Goal: Task Accomplishment & Management: Complete application form

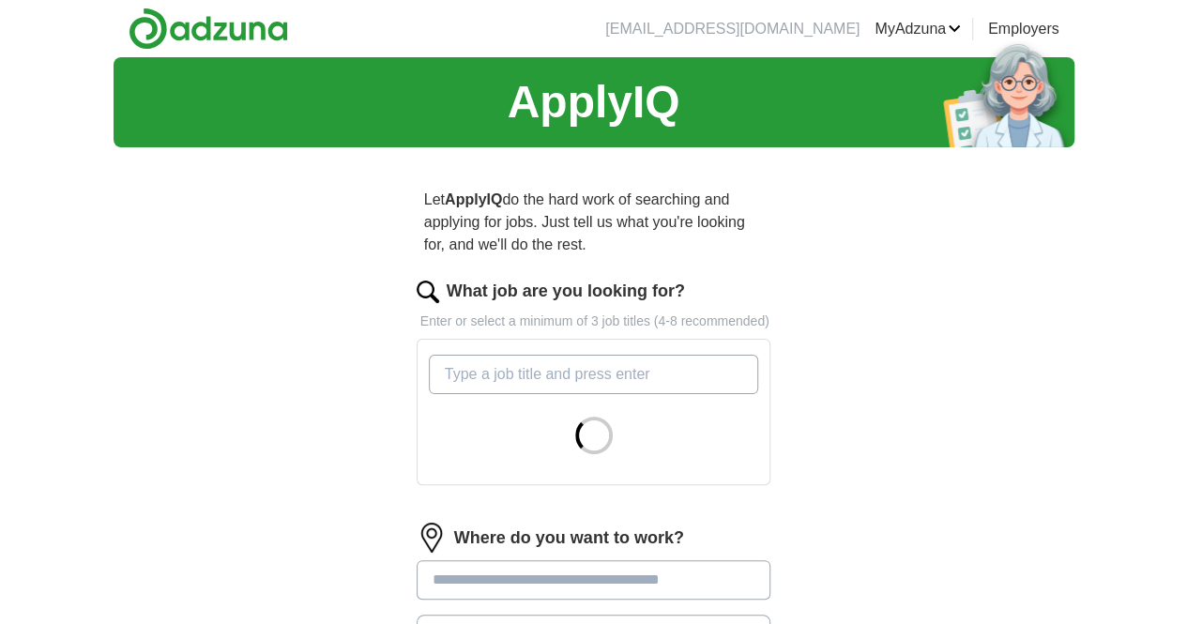
click at [573, 355] on input "What job are you looking for?" at bounding box center [594, 374] width 330 height 39
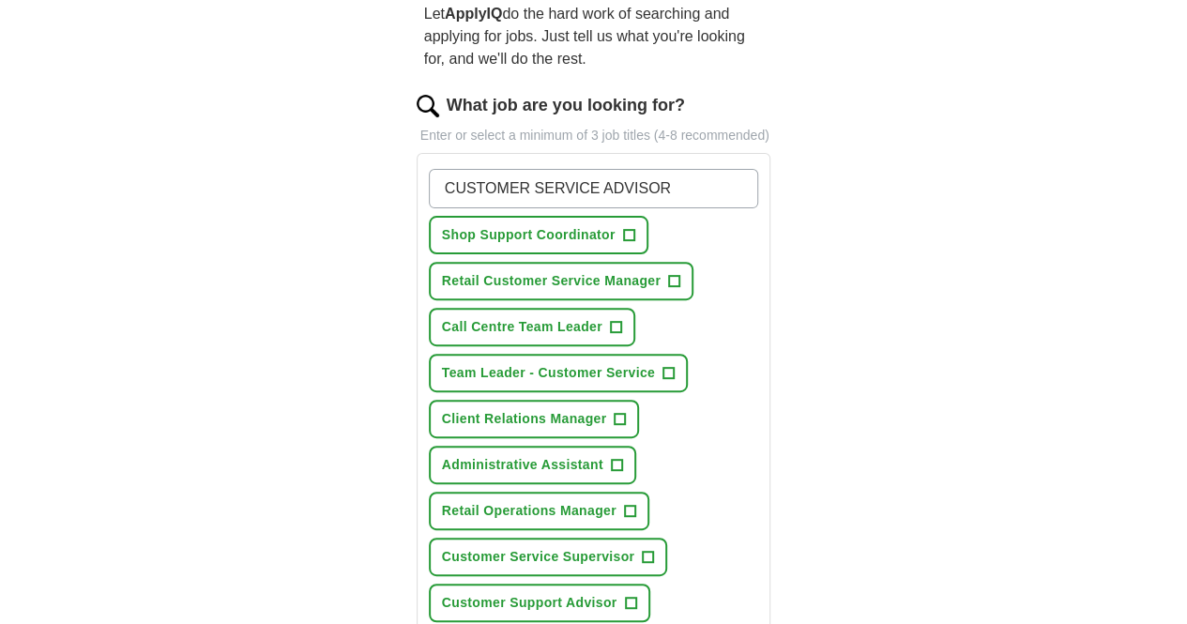
scroll to position [189, 0]
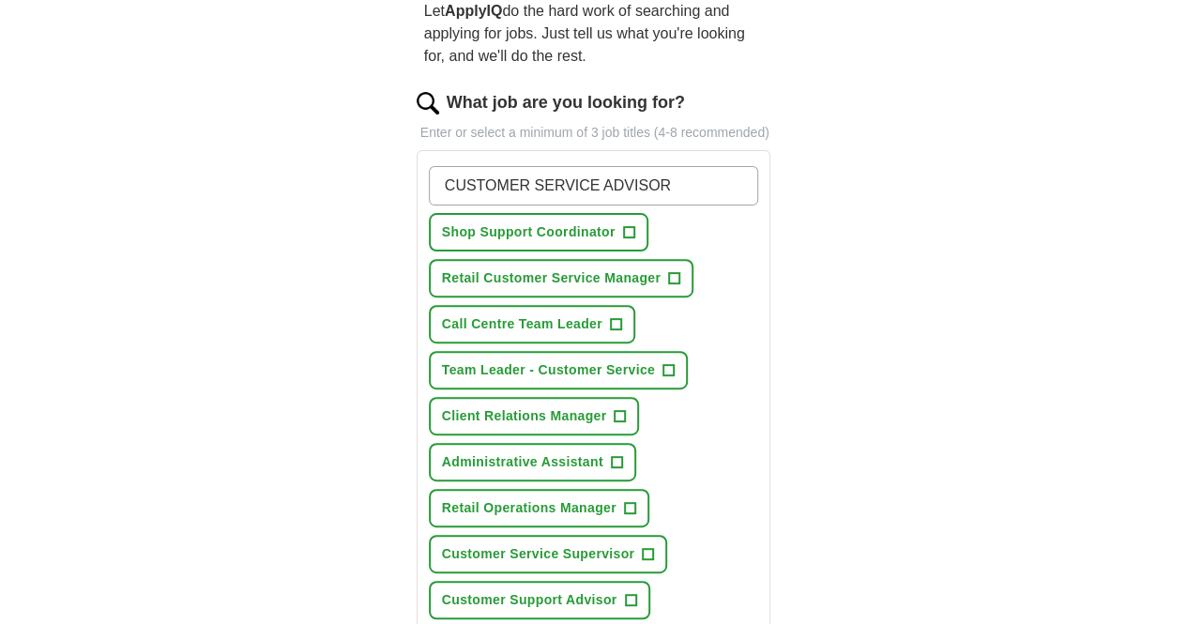
type input "CUSTOMER SERVICE ADVISOR"
click at [625, 593] on span "+" at bounding box center [630, 600] width 11 height 15
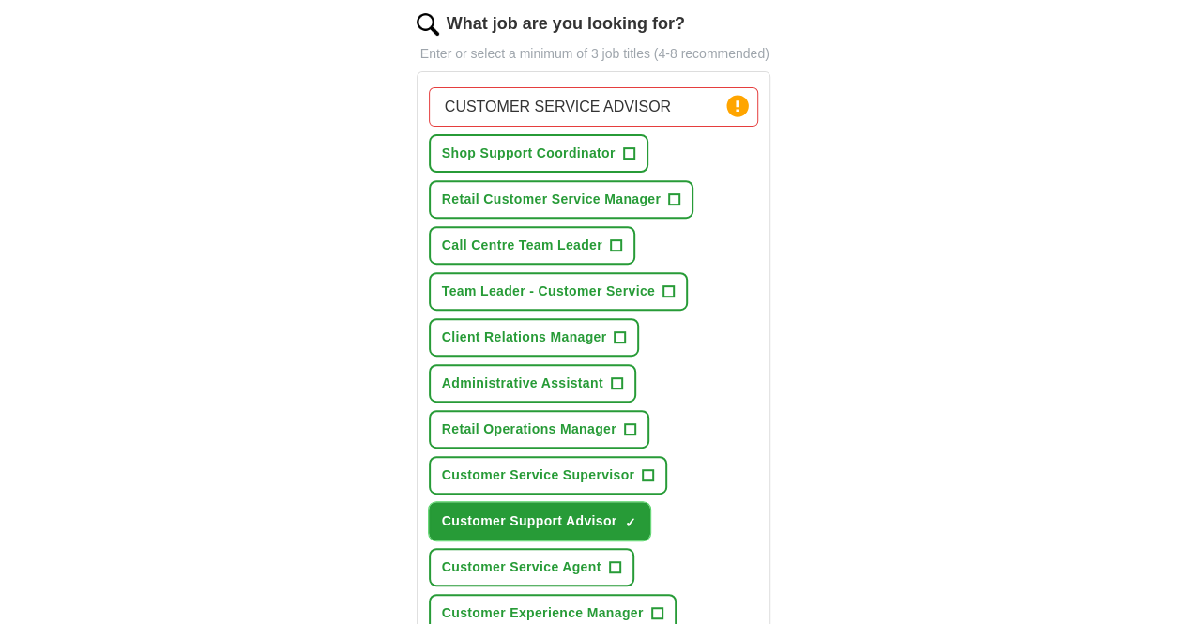
scroll to position [263, 0]
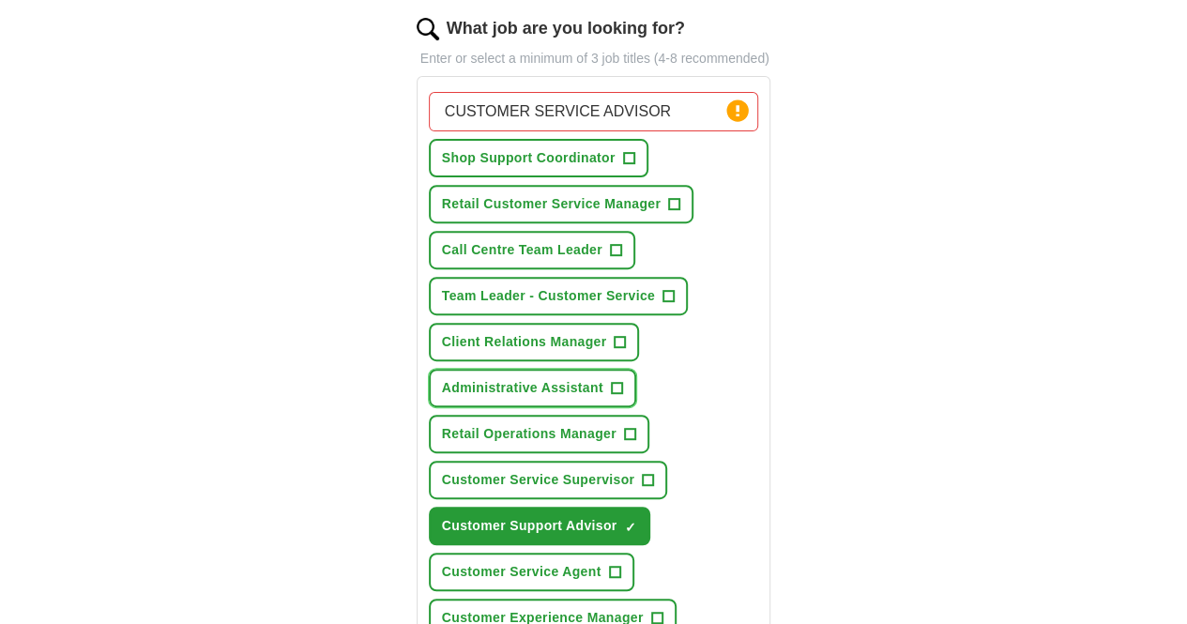
click at [564, 369] on button "Administrative Assistant +" at bounding box center [532, 388] width 207 height 38
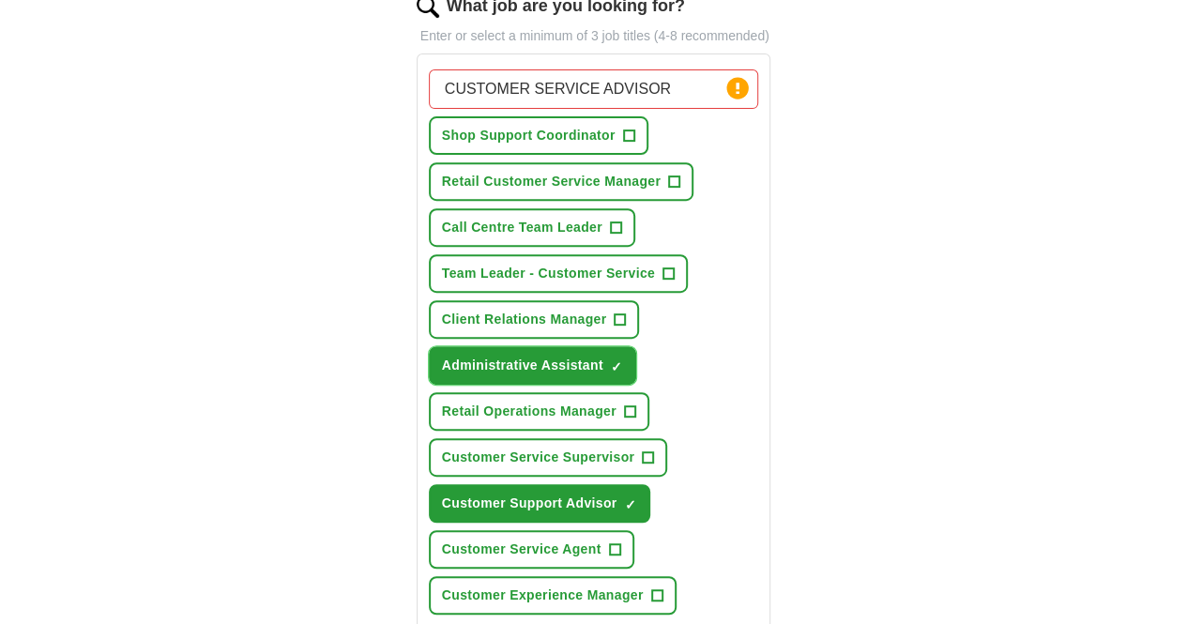
scroll to position [285, 0]
click at [609, 542] on span "+" at bounding box center [614, 549] width 11 height 15
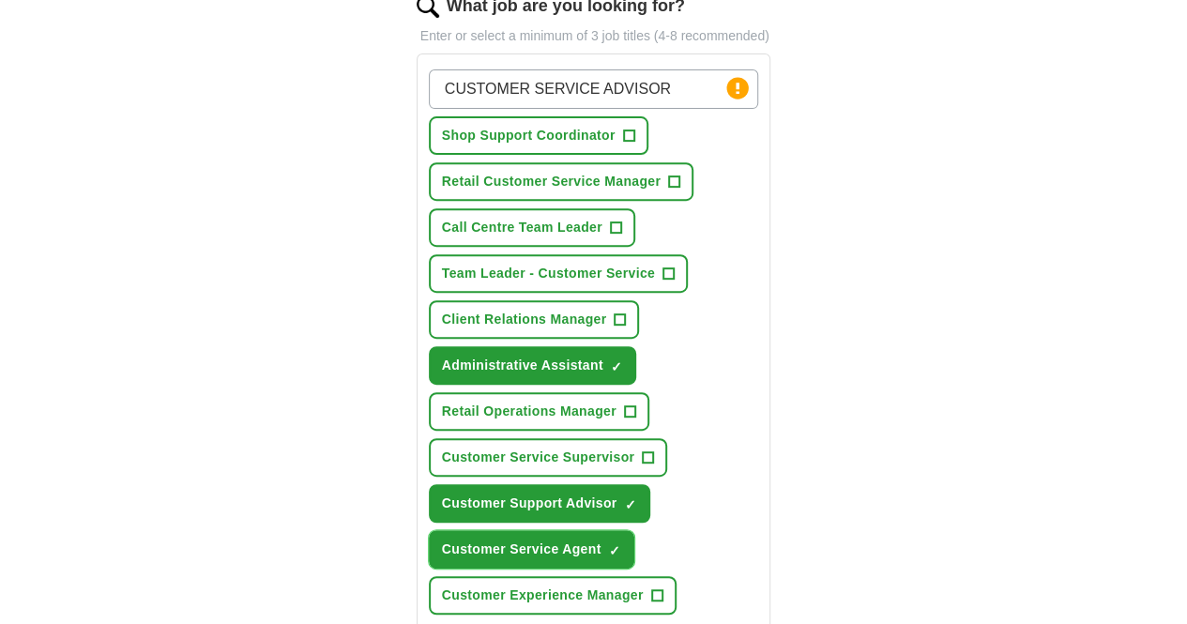
click at [0, 0] on span "×" at bounding box center [0, 0] width 0 height 0
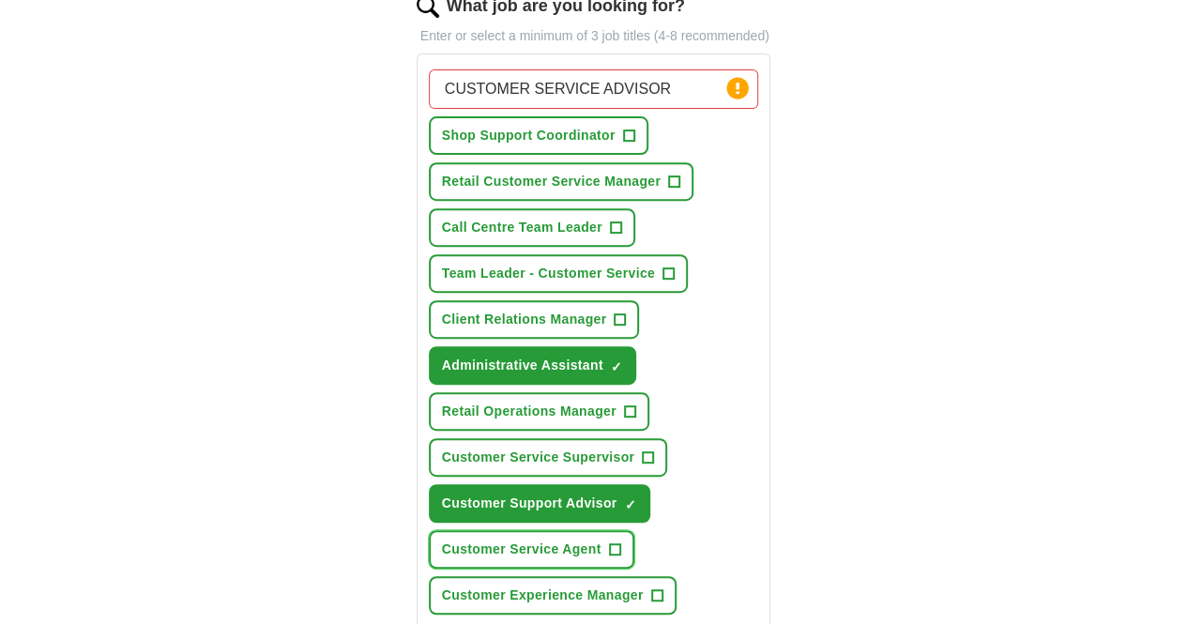
click at [609, 542] on span "+" at bounding box center [614, 549] width 11 height 15
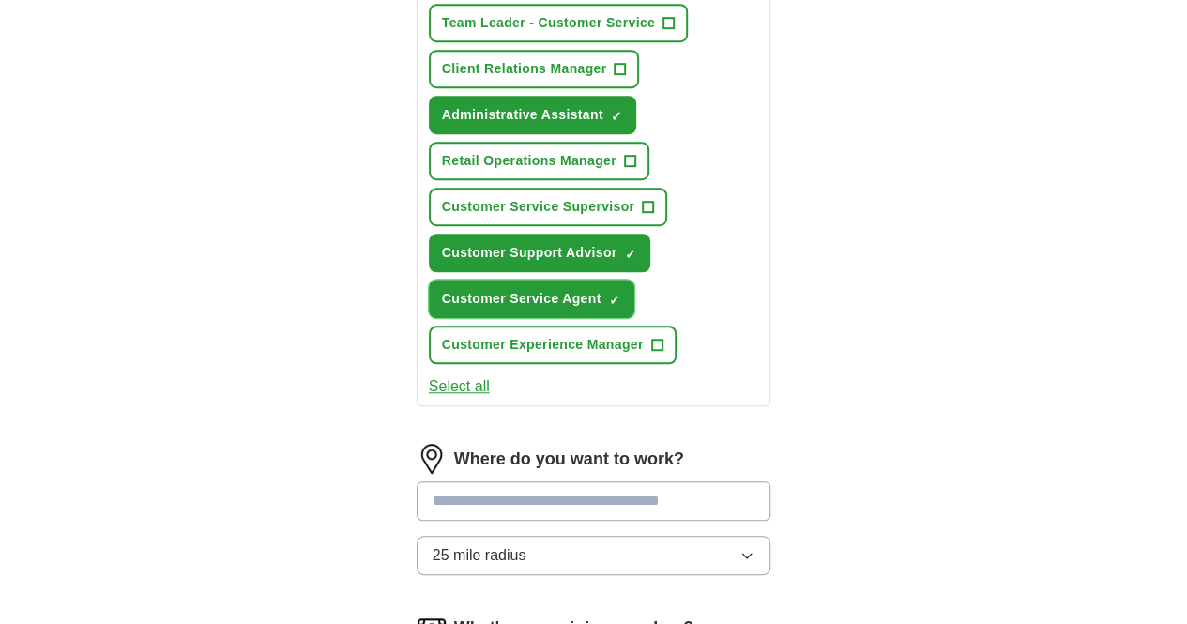
scroll to position [540, 0]
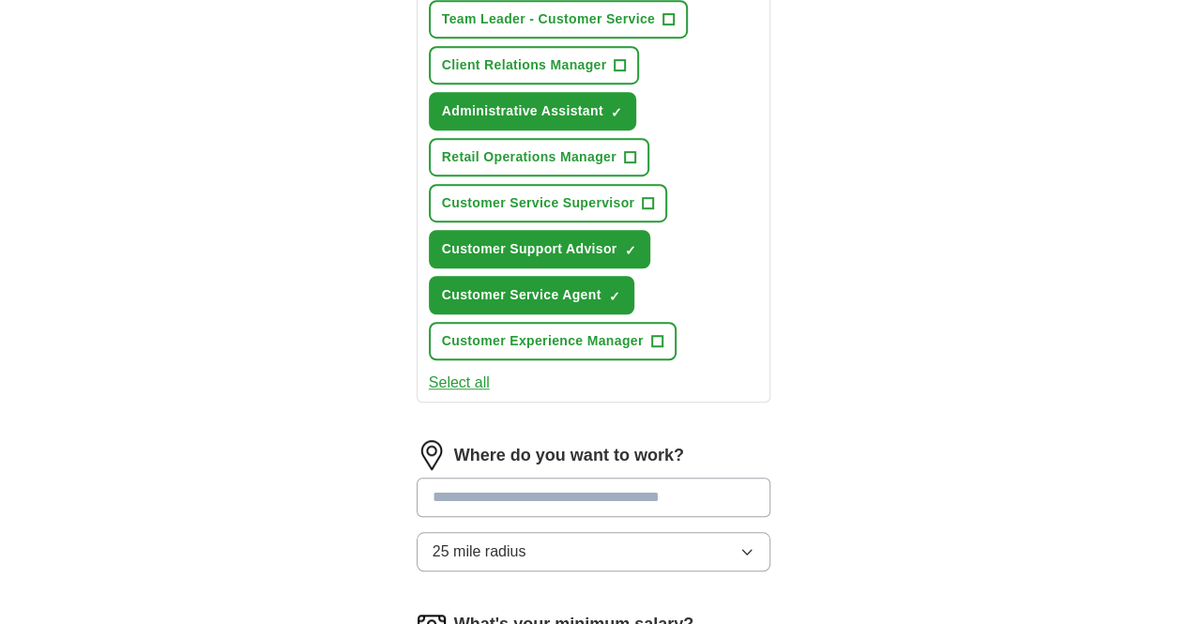
click at [538, 478] on input at bounding box center [594, 497] width 355 height 39
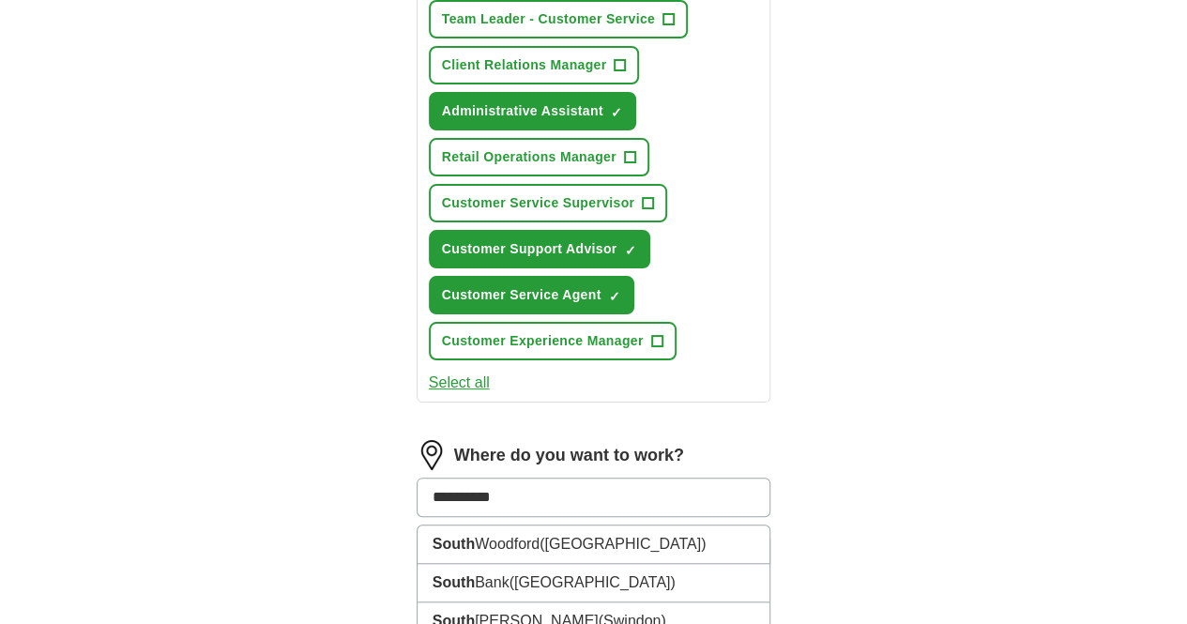
type input "**********"
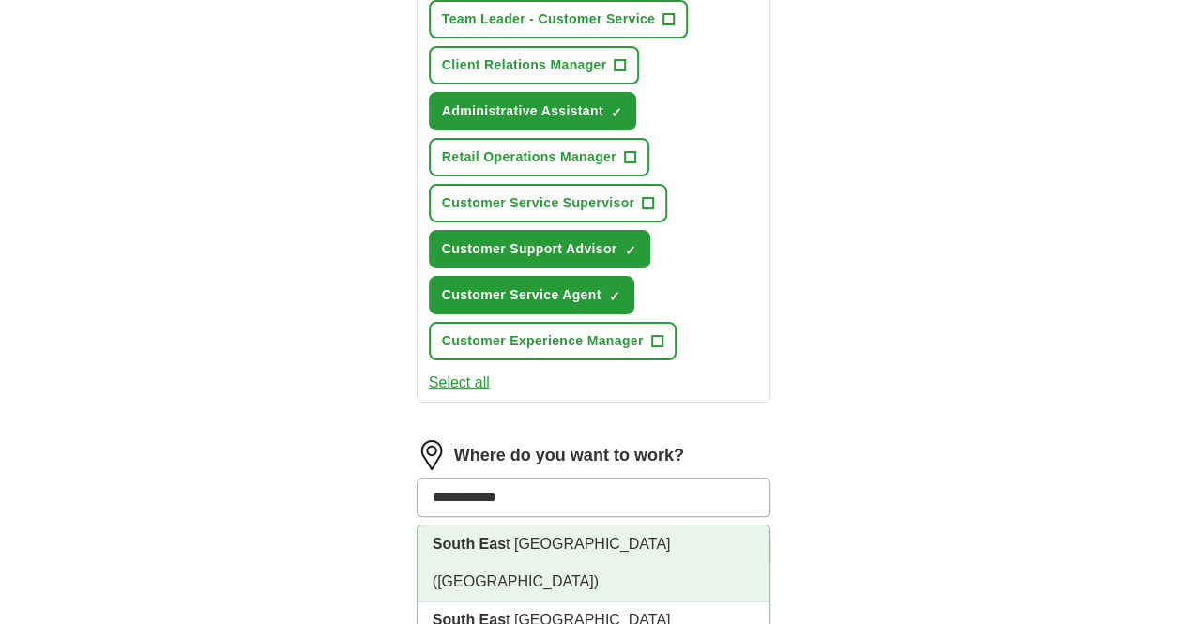
click at [496, 526] on li "South Eas t London (London)" at bounding box center [594, 564] width 353 height 76
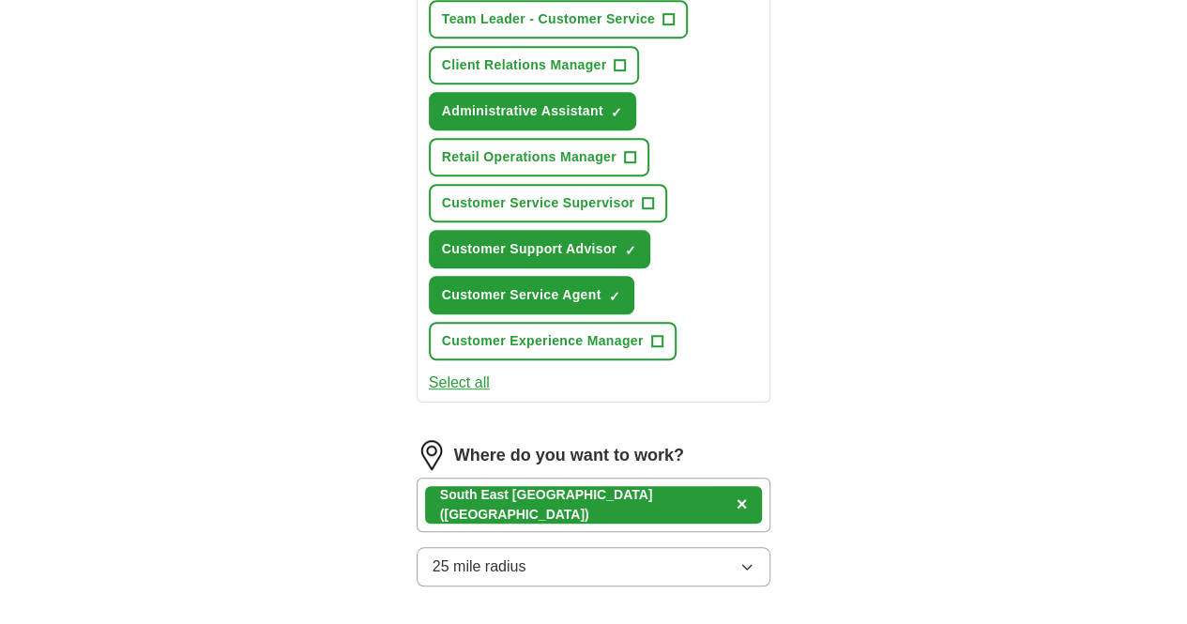
click at [674, 478] on div "South Eas t London (London) ×" at bounding box center [594, 505] width 355 height 54
click at [663, 491] on div "South Eas t London (London) ×" at bounding box center [594, 505] width 355 height 54
click at [755, 559] on icon "button" at bounding box center [747, 566] width 15 height 15
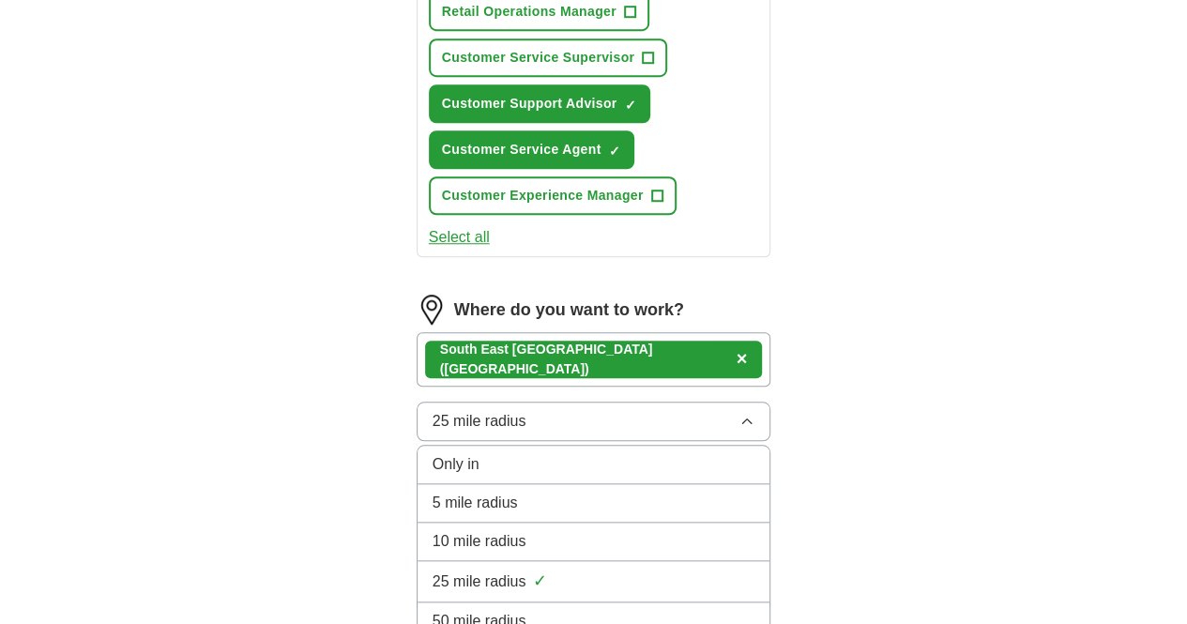
scroll to position [687, 0]
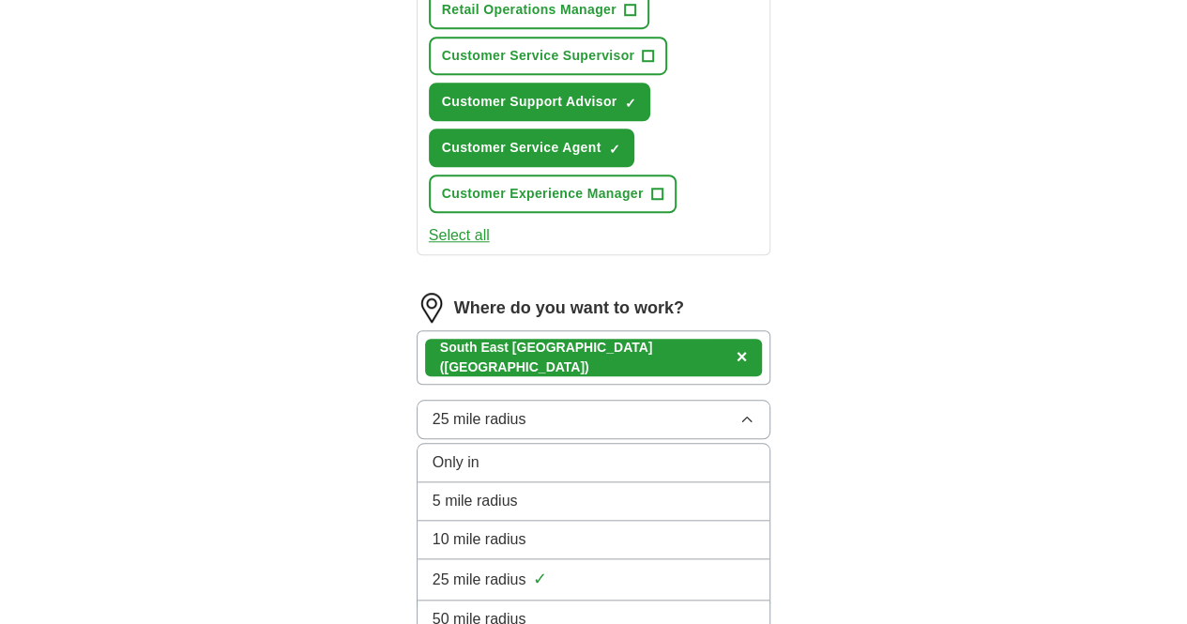
click at [501, 482] on li "5 mile radius" at bounding box center [594, 501] width 353 height 38
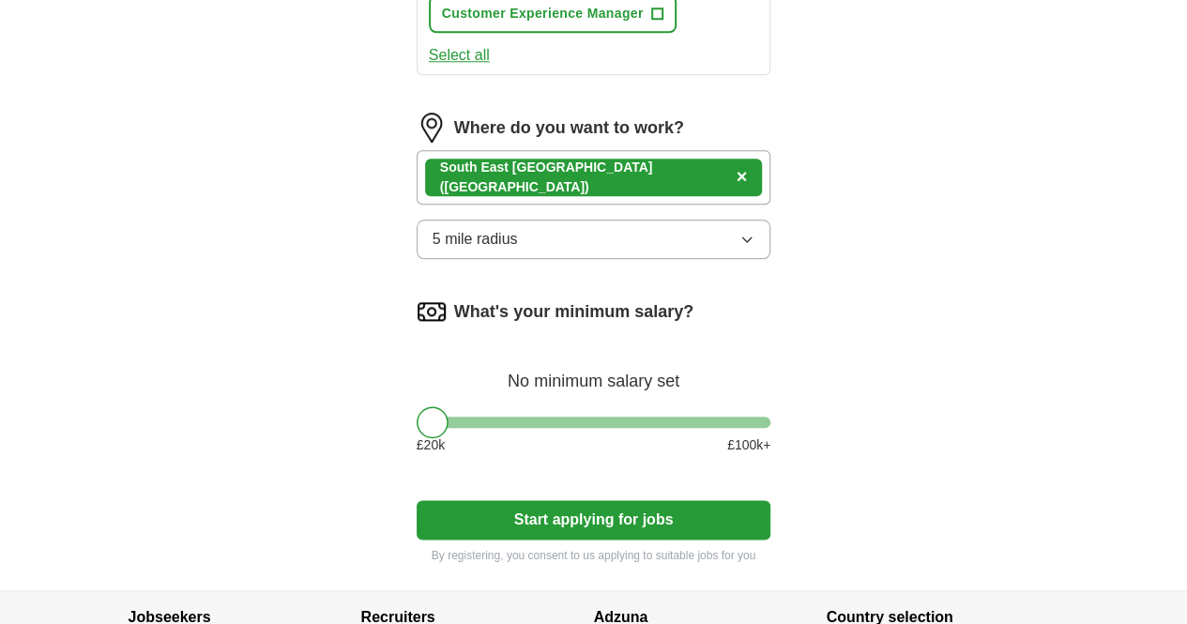
scroll to position [877, 0]
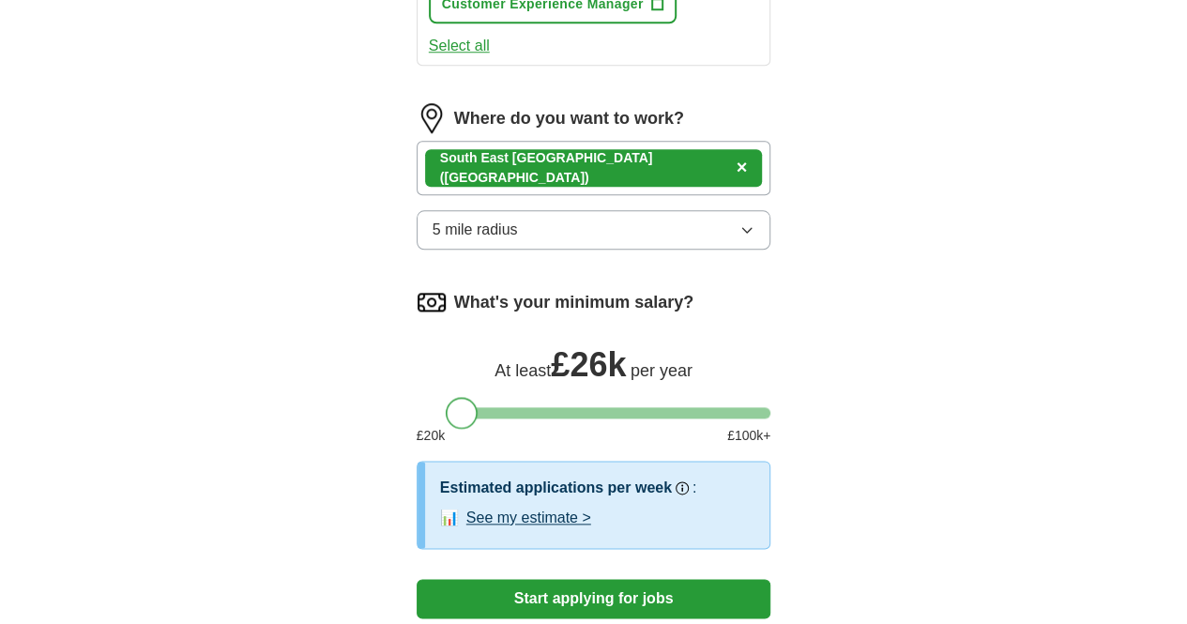
drag, startPoint x: 400, startPoint y: 388, endPoint x: 430, endPoint y: 386, distance: 30.1
click at [446, 397] on div at bounding box center [462, 413] width 32 height 32
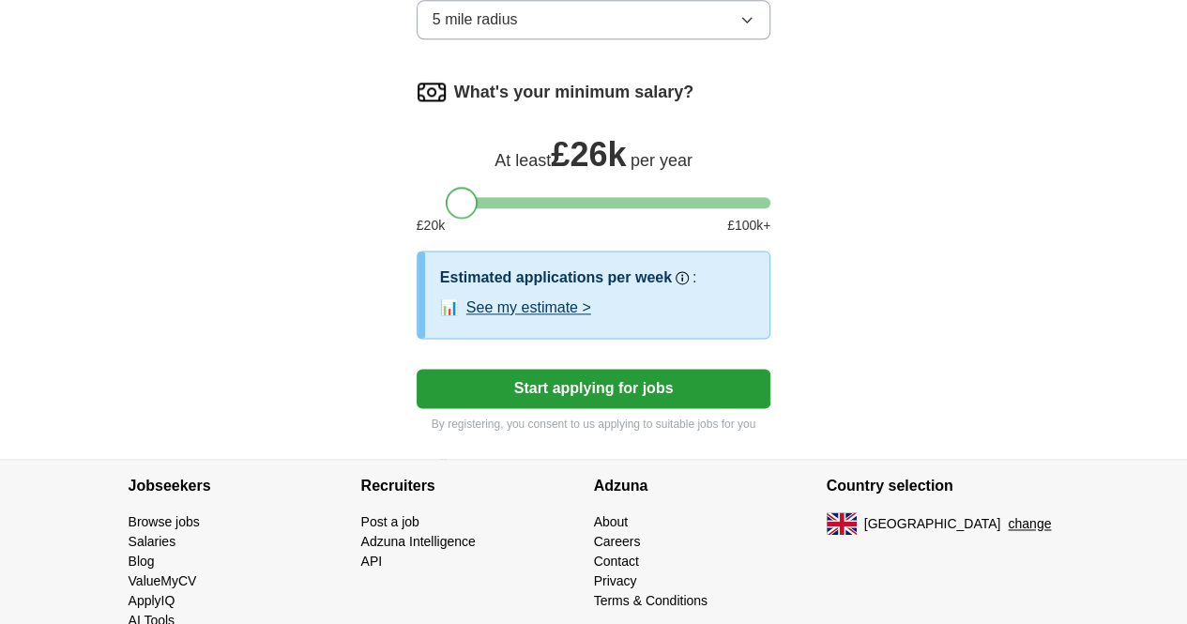
scroll to position [1104, 0]
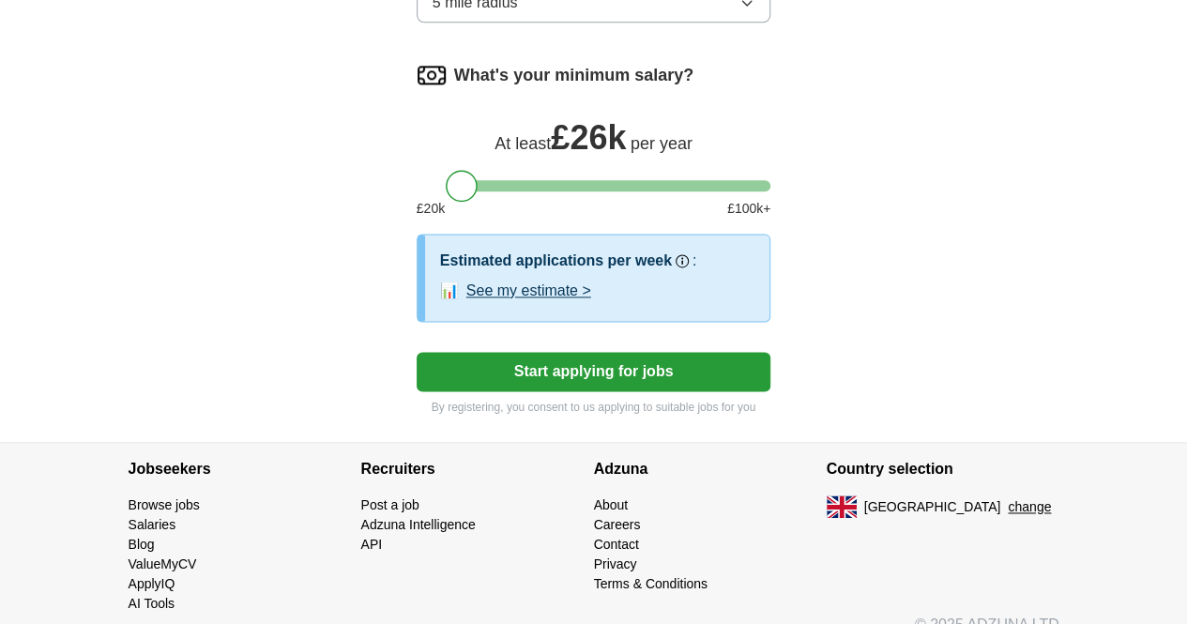
click at [491, 280] on button "See my estimate >" at bounding box center [528, 291] width 125 height 23
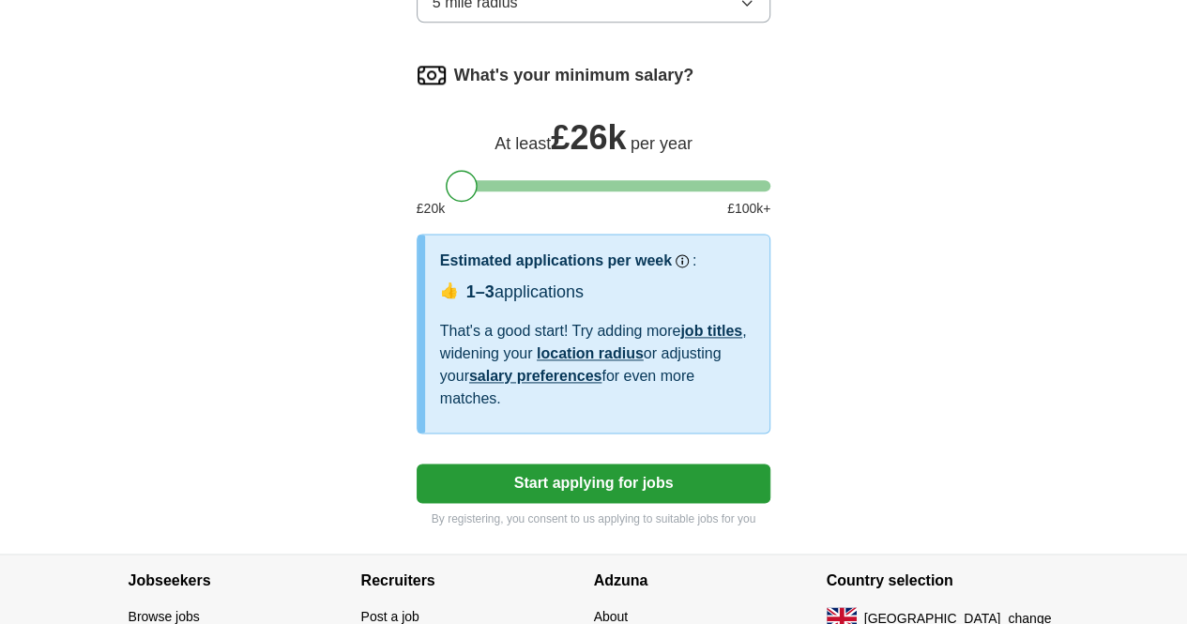
click at [618, 464] on button "Start applying for jobs" at bounding box center [594, 483] width 355 height 39
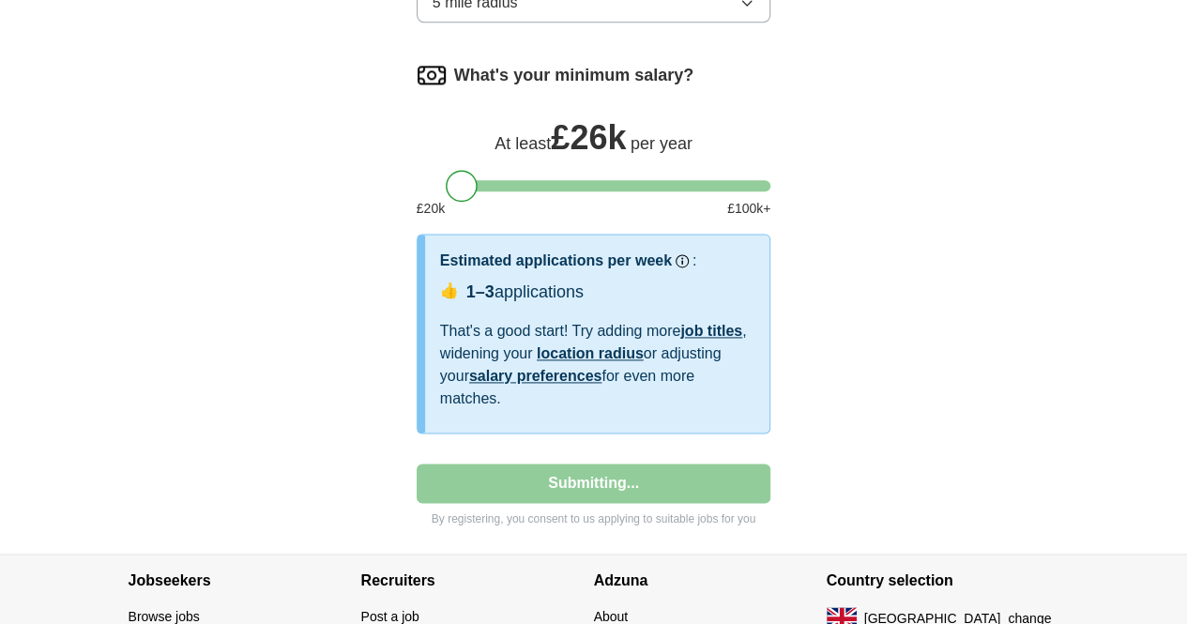
select select "**"
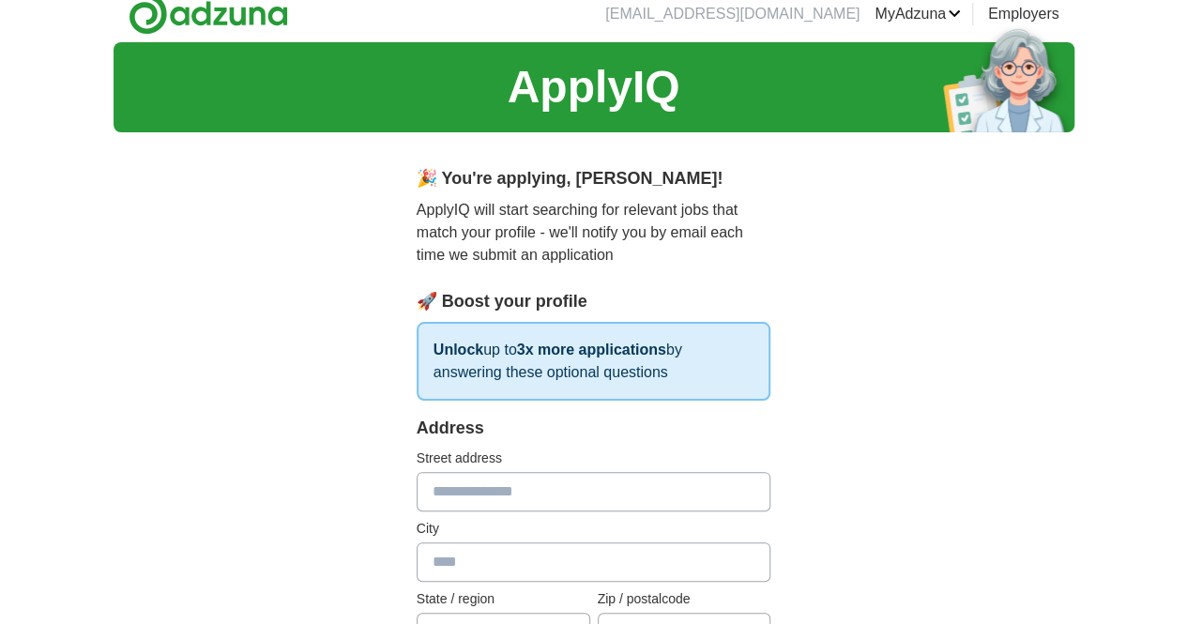
scroll to position [0, 0]
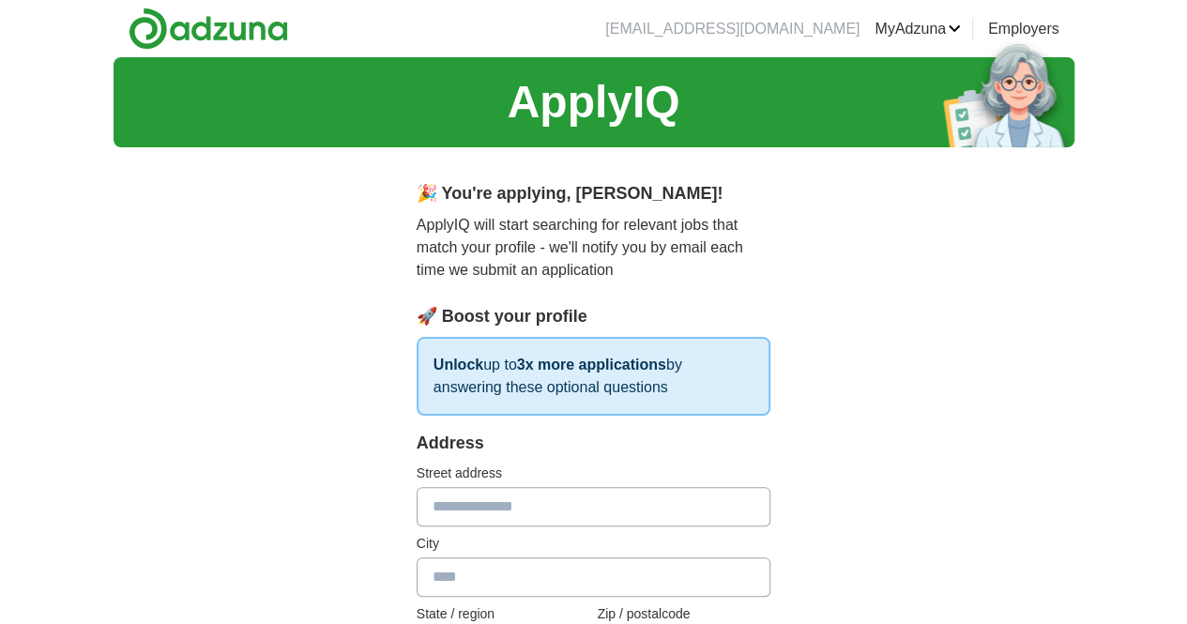
click at [526, 499] on input "text" at bounding box center [594, 506] width 355 height 39
type input "**********"
type input "********"
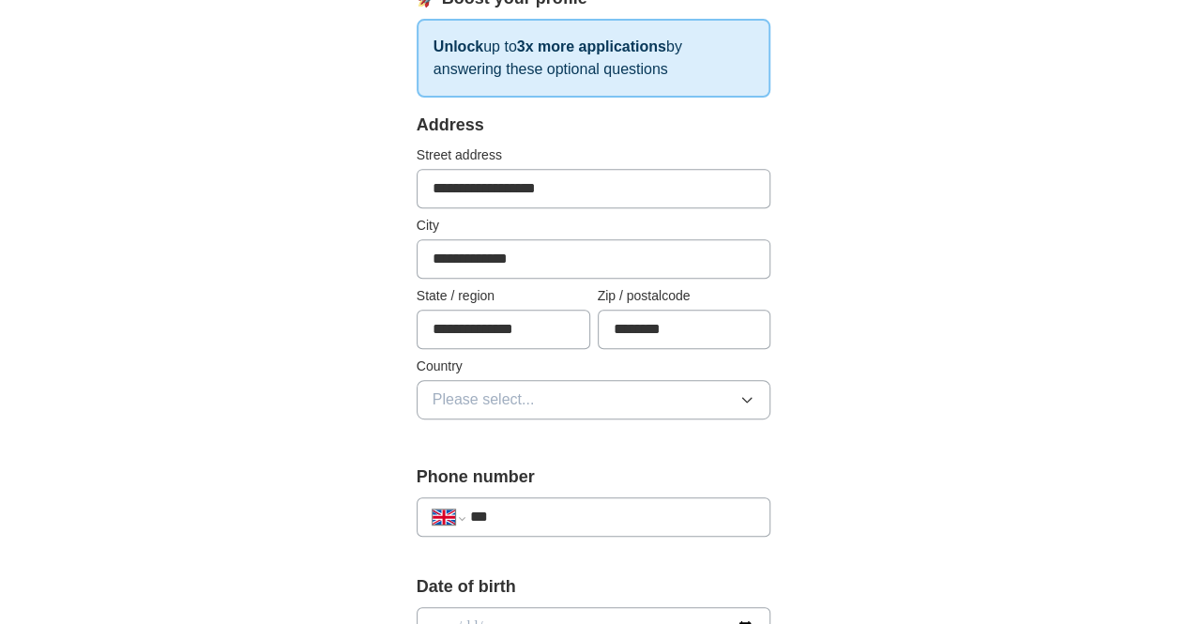
scroll to position [368, 0]
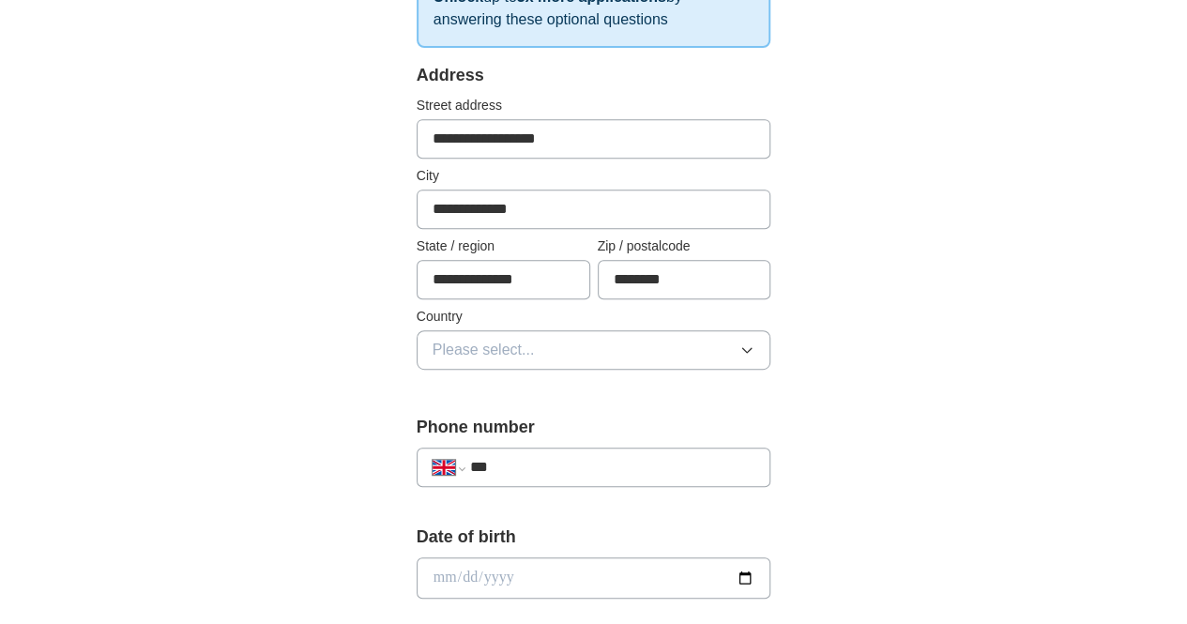
click at [755, 345] on icon "button" at bounding box center [747, 350] width 15 height 15
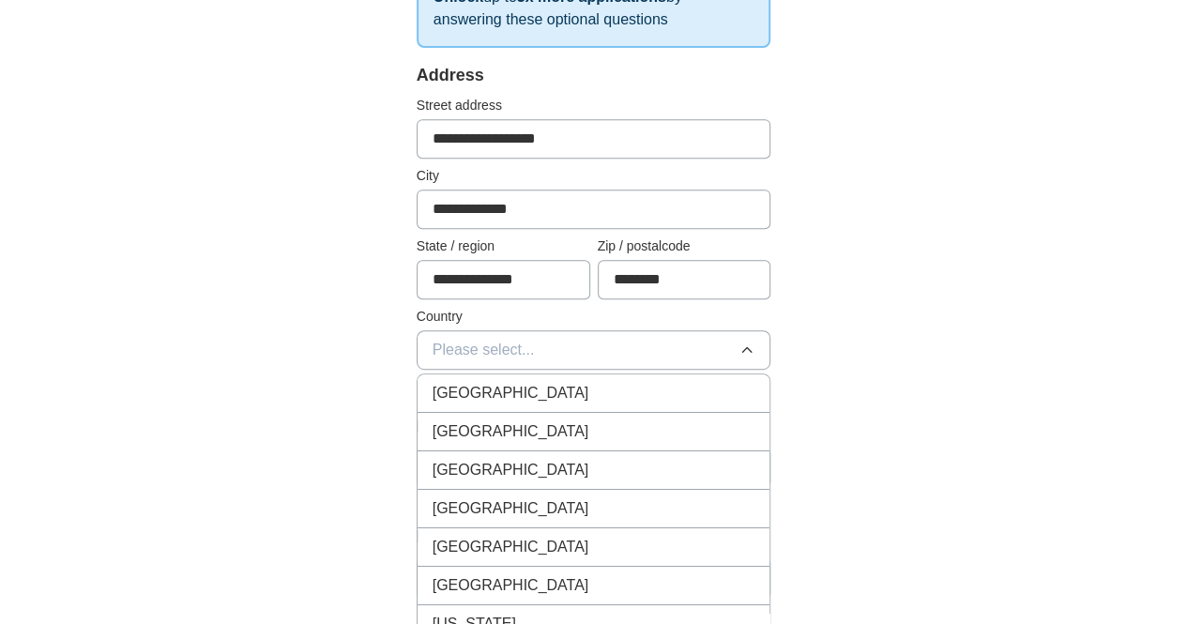
click at [582, 386] on div "[GEOGRAPHIC_DATA]" at bounding box center [594, 393] width 323 height 23
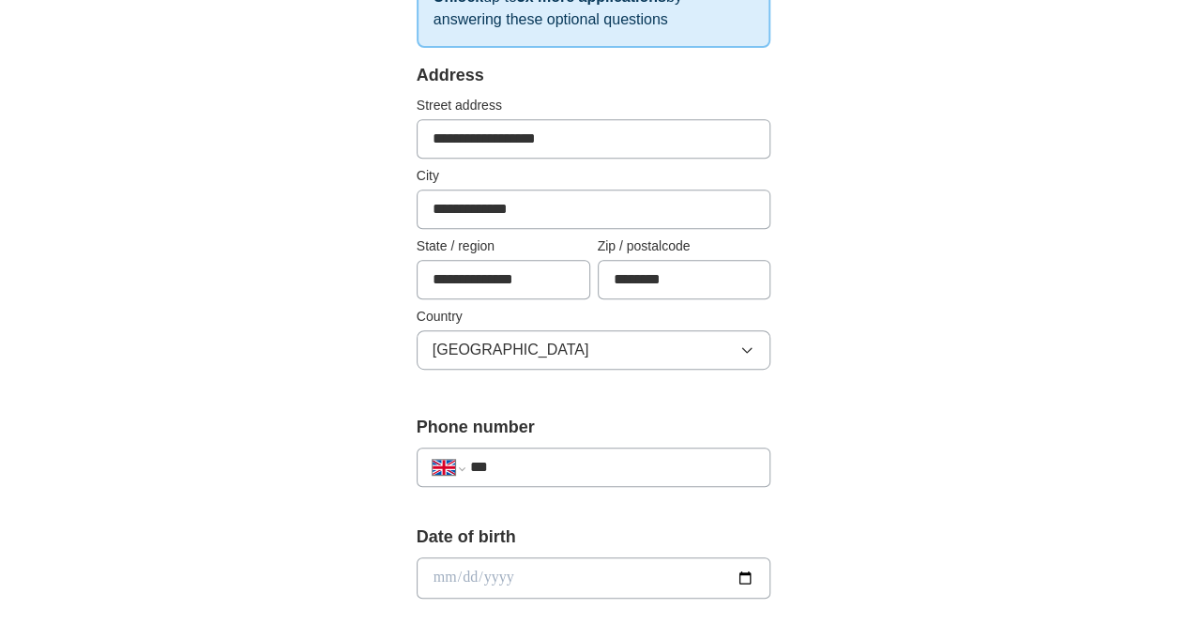
click at [771, 573] on input "date" at bounding box center [594, 577] width 355 height 41
type input "**********"
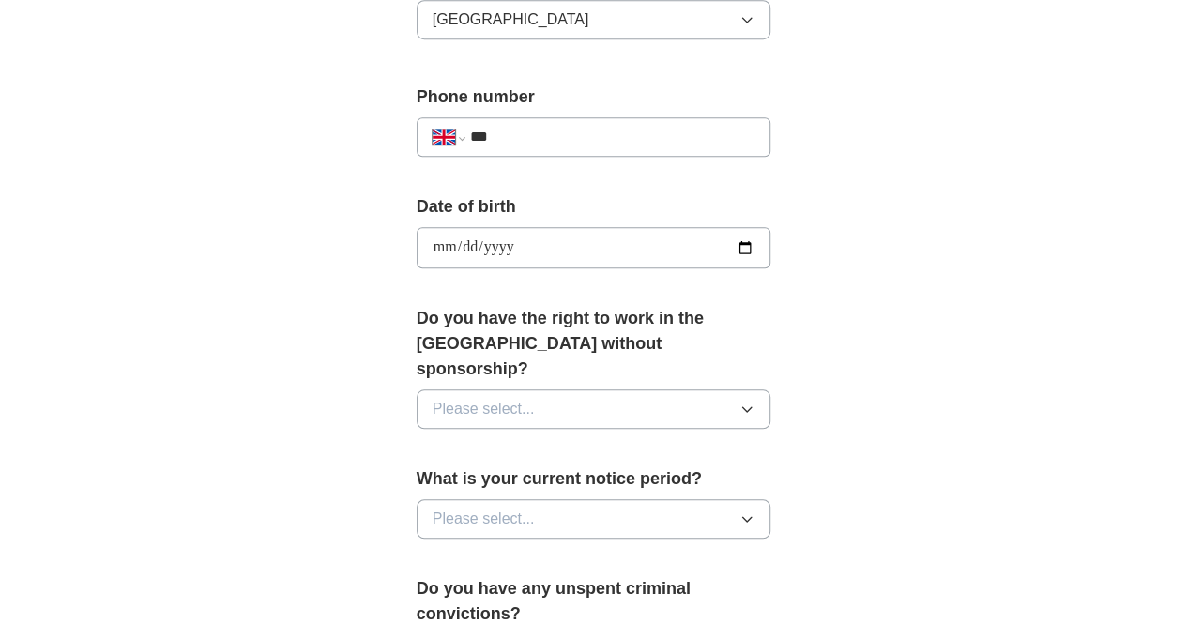
scroll to position [698, 0]
click at [453, 398] on span "Please select..." at bounding box center [484, 409] width 102 height 23
click at [433, 441] on div "Yes" at bounding box center [594, 452] width 323 height 23
click at [471, 508] on span "Please select..." at bounding box center [484, 519] width 102 height 23
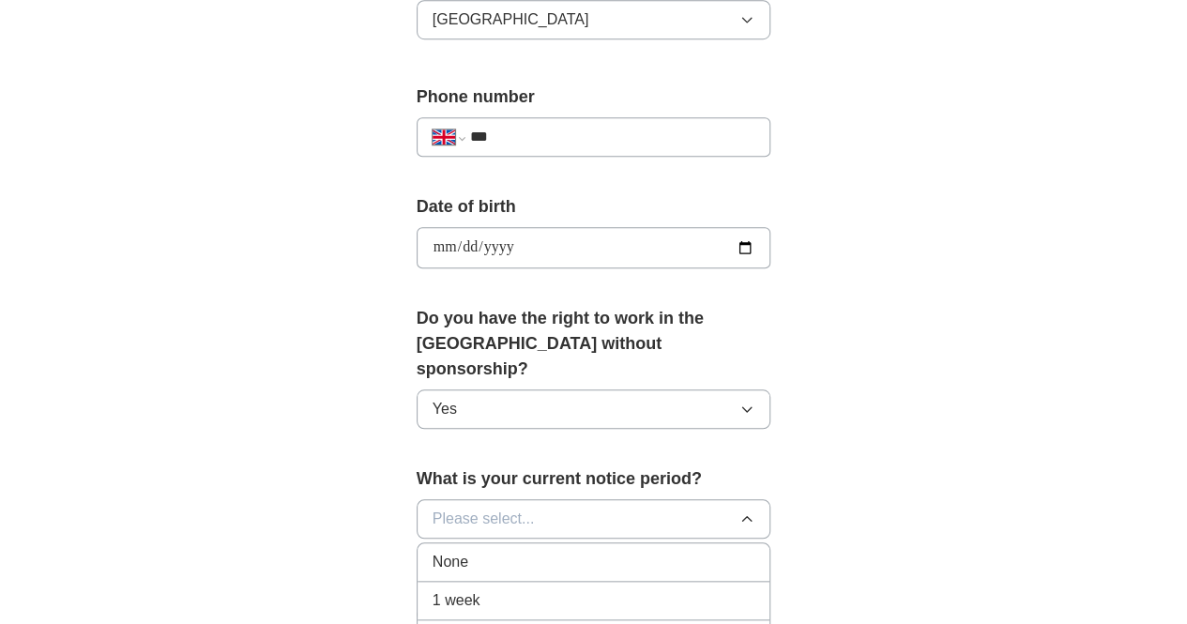
click at [452, 551] on div "None" at bounding box center [594, 562] width 323 height 23
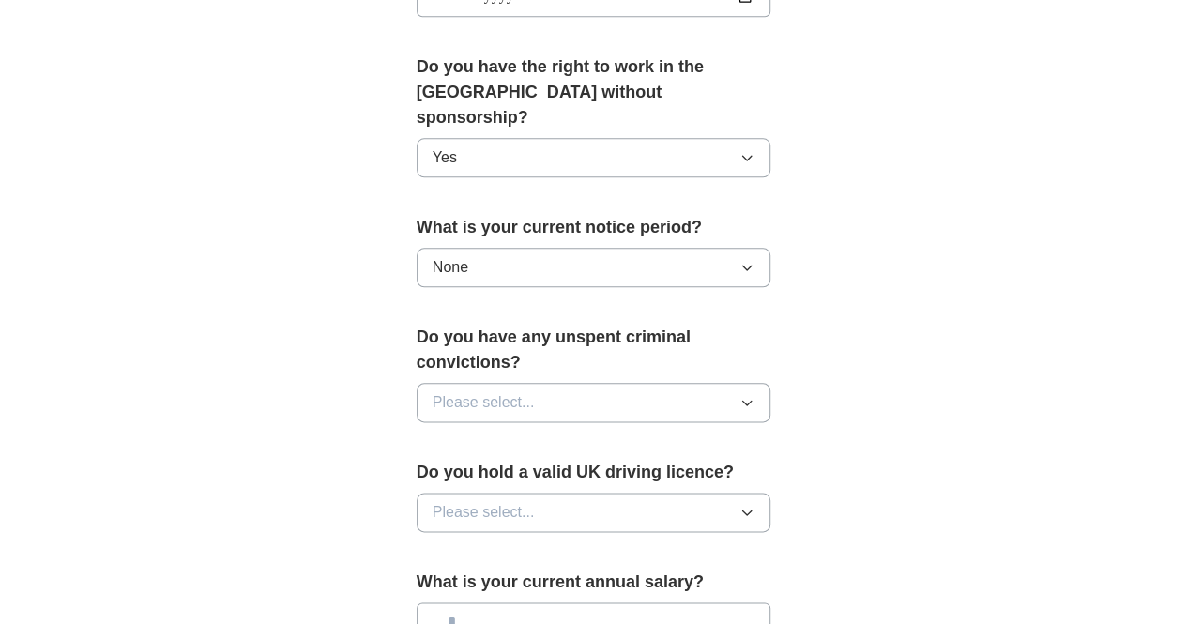
scroll to position [960, 0]
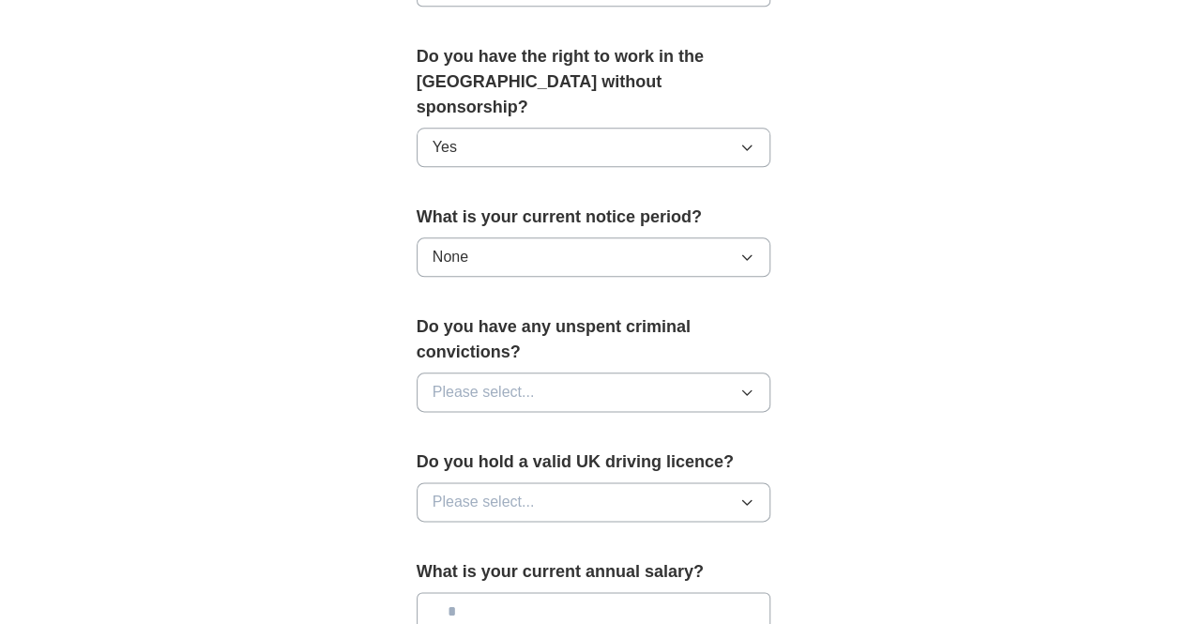
click at [478, 381] on span "Please select..." at bounding box center [484, 392] width 102 height 23
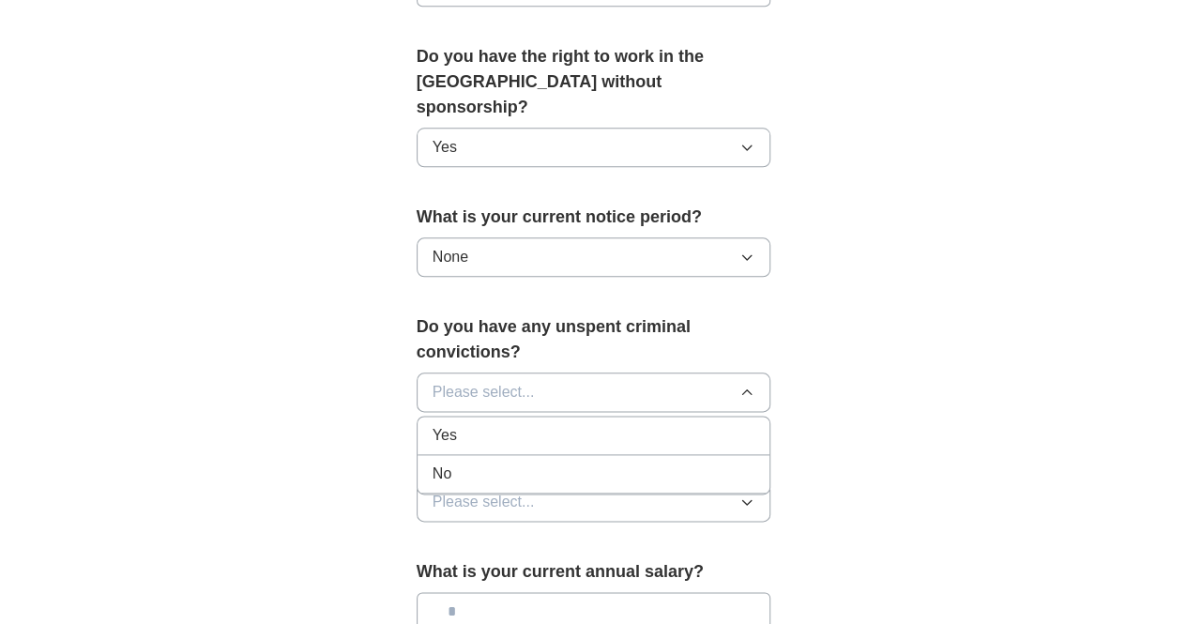
click at [450, 463] on div "No" at bounding box center [594, 474] width 323 height 23
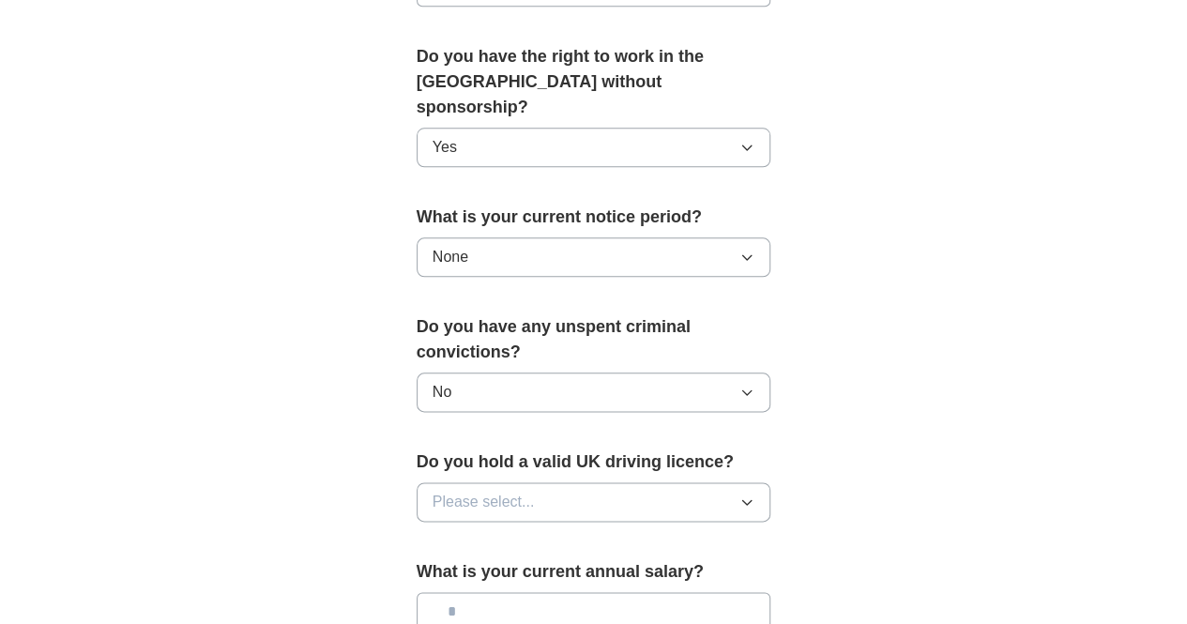
click at [464, 491] on span "Please select..." at bounding box center [484, 502] width 102 height 23
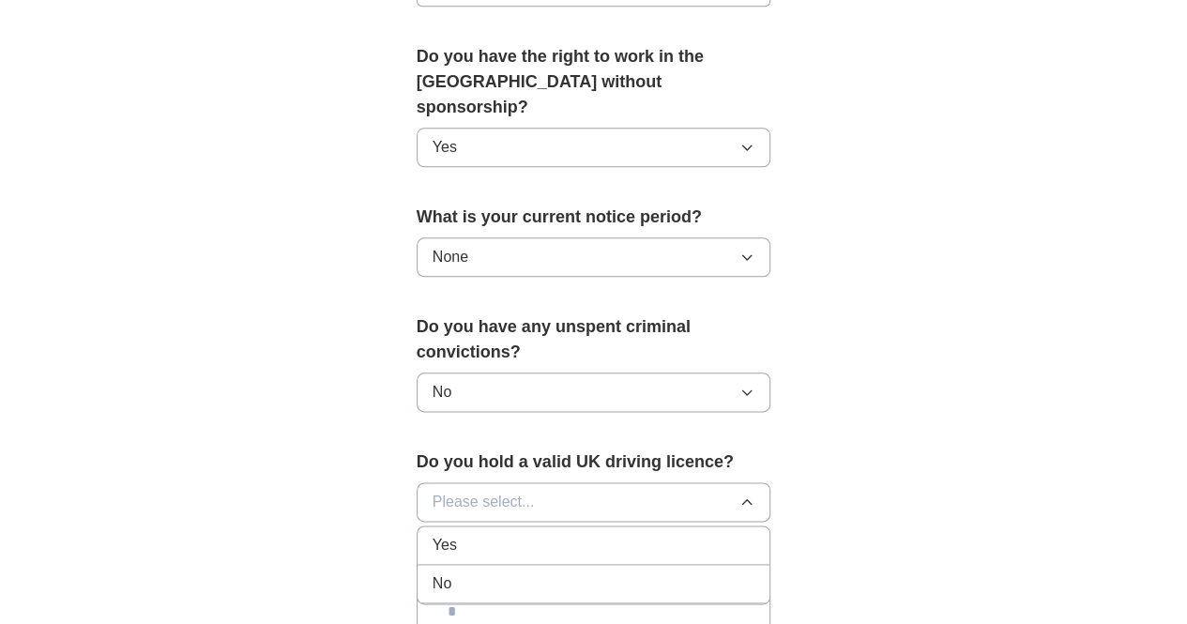
click at [433, 572] on div "No" at bounding box center [594, 583] width 323 height 23
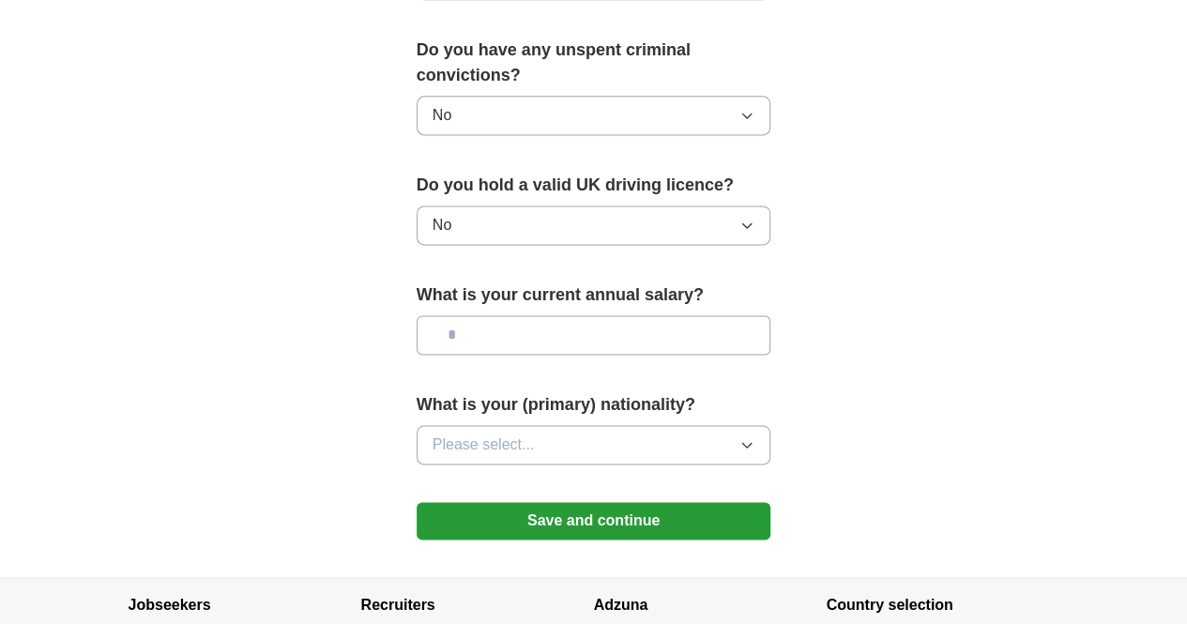
scroll to position [1273, 0]
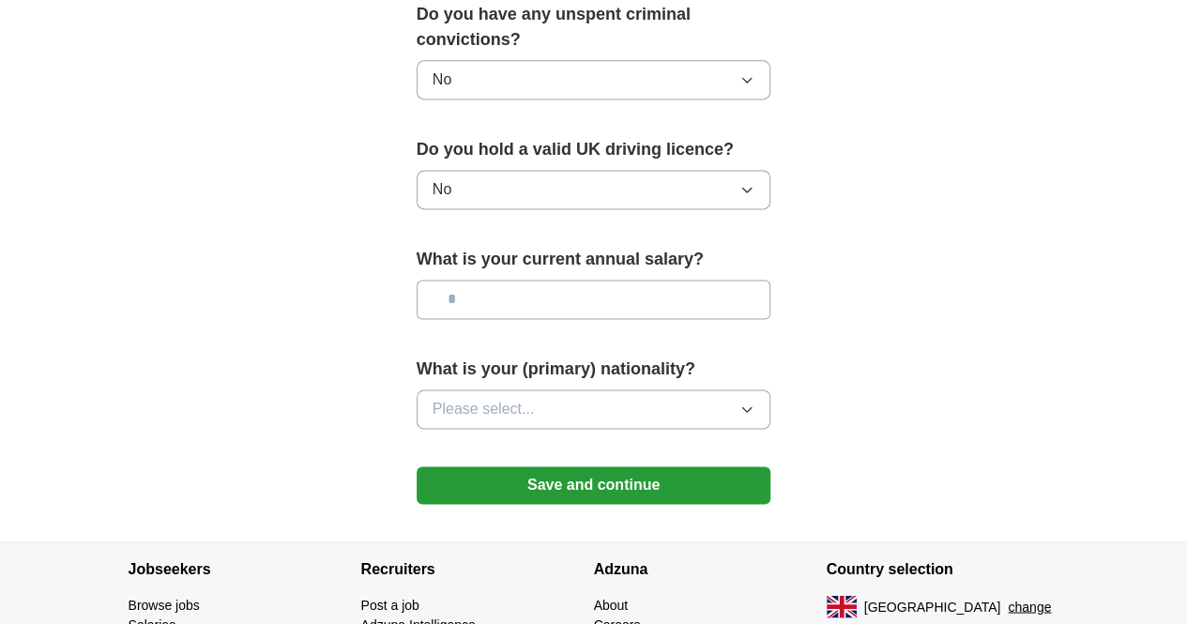
click at [447, 280] on input "text" at bounding box center [594, 299] width 355 height 39
type input "*******"
click at [494, 389] on button "Please select..." at bounding box center [594, 408] width 355 height 39
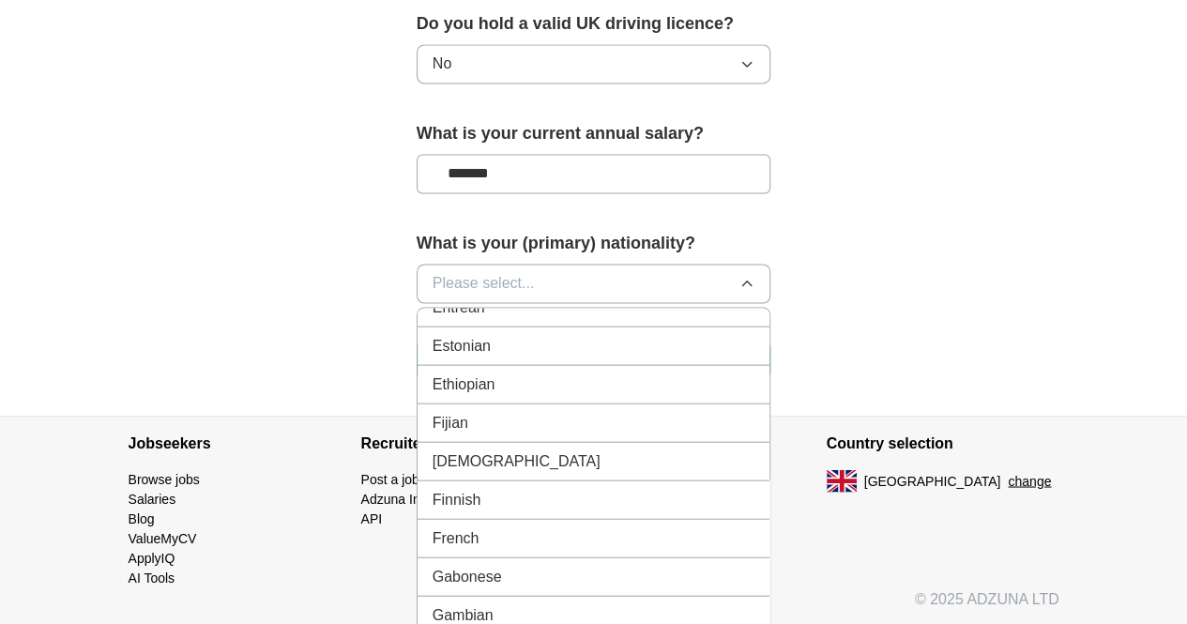
scroll to position [2301, 0]
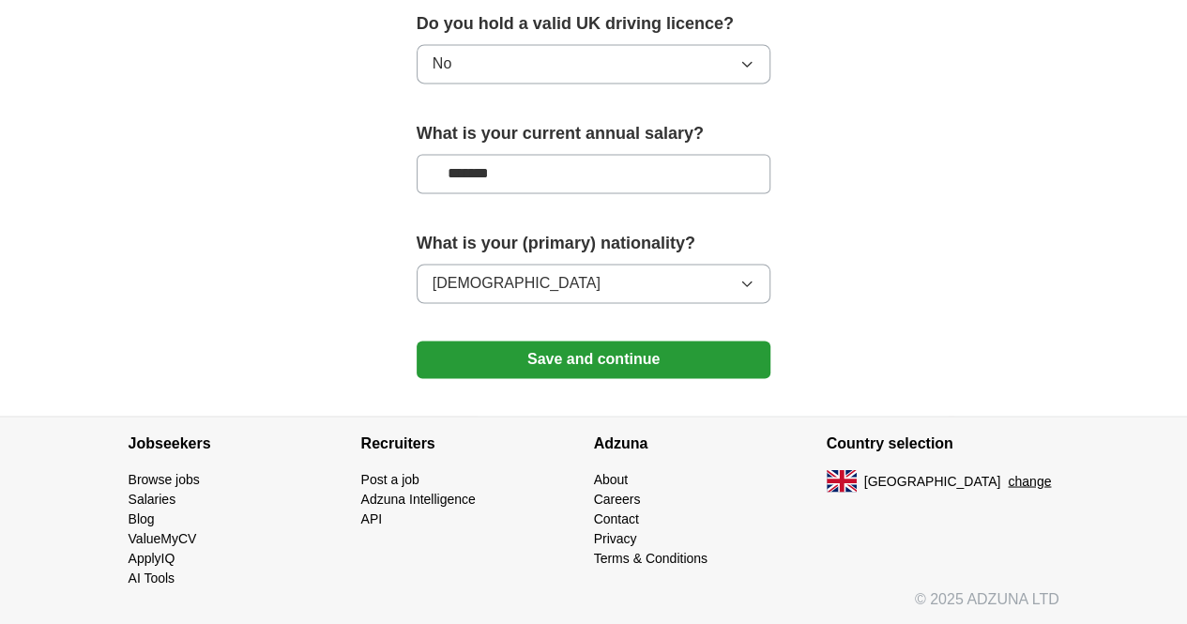
scroll to position [1340, 0]
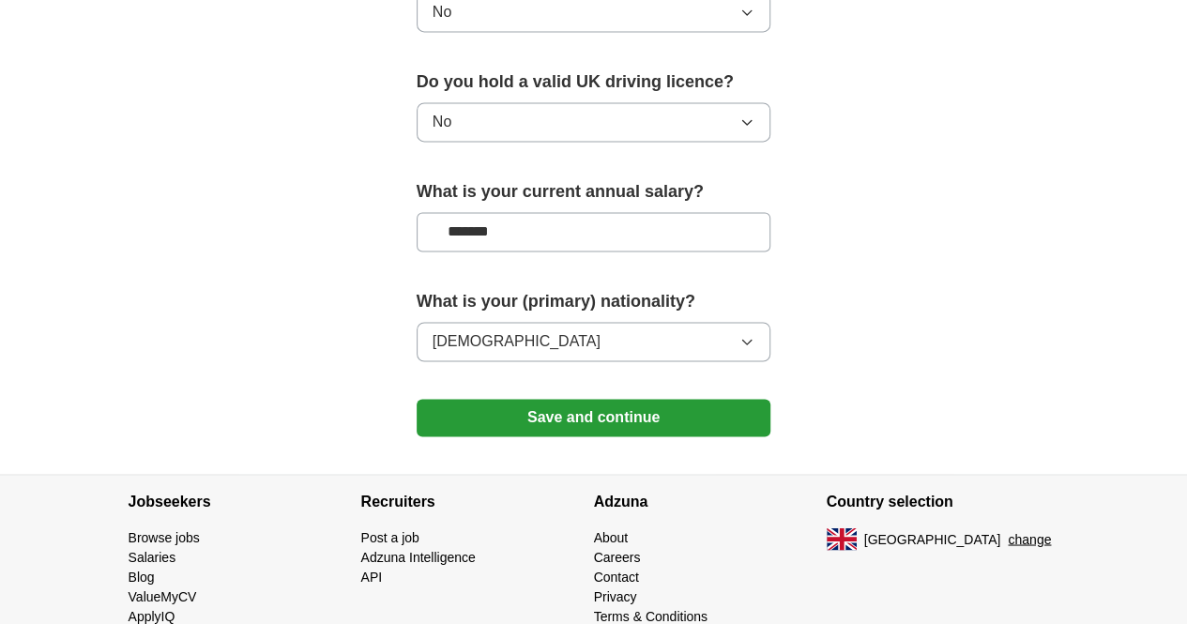
click at [562, 399] on button "Save and continue" at bounding box center [594, 418] width 355 height 38
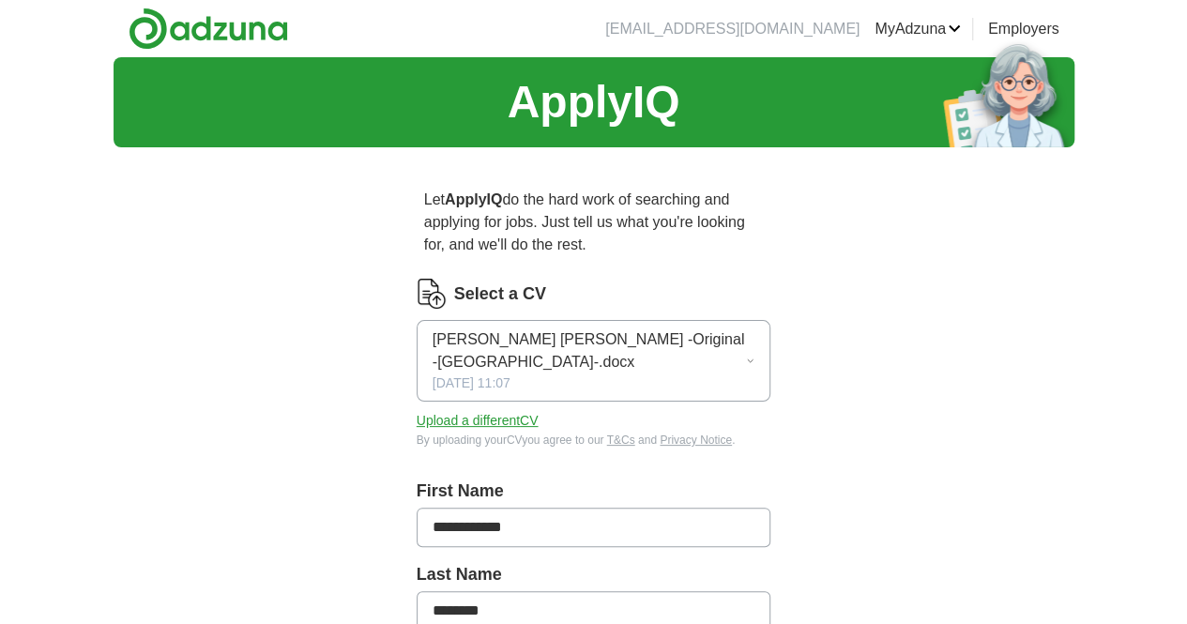
click at [420, 411] on button "Upload a different CV" at bounding box center [478, 421] width 122 height 20
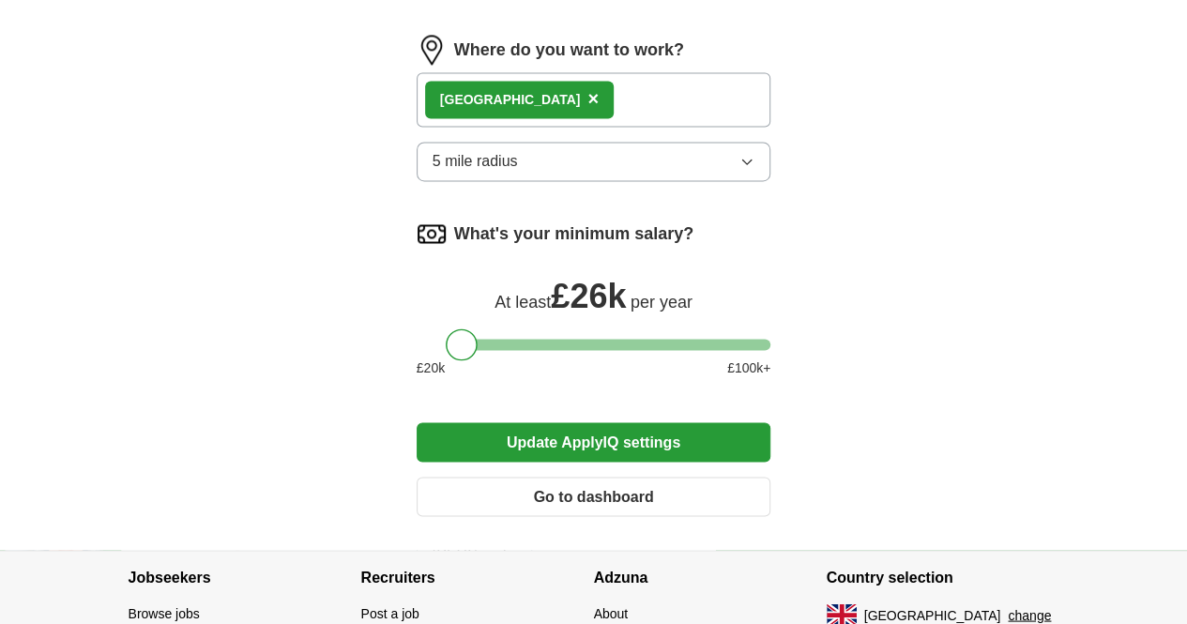
scroll to position [1518, 0]
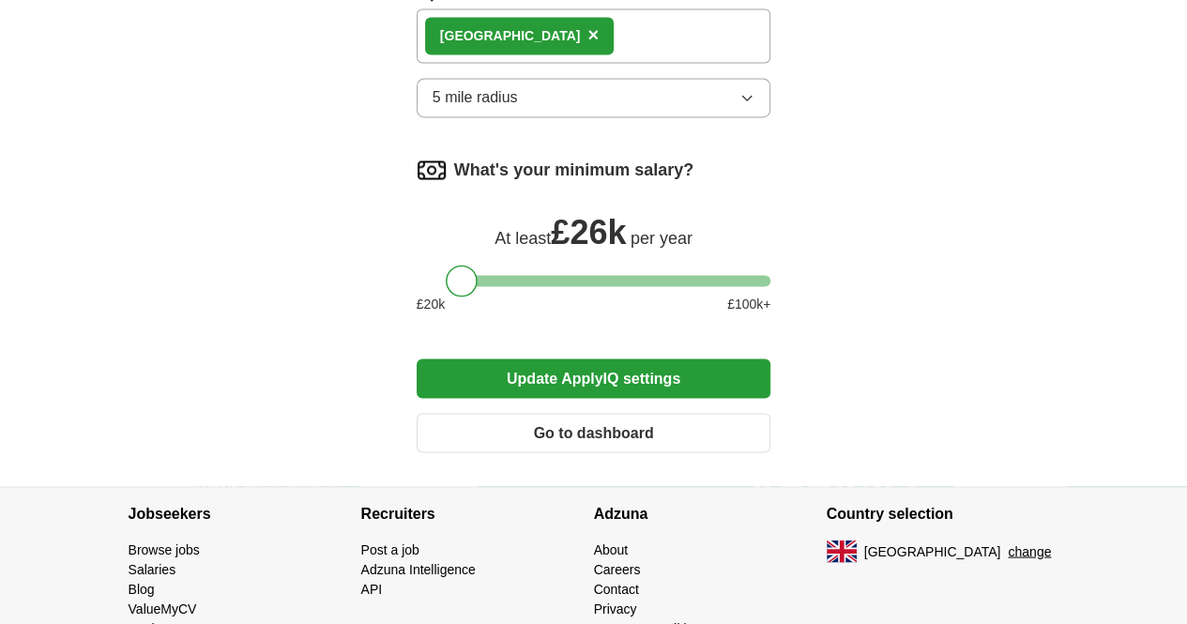
click at [601, 358] on button "Update ApplyIQ settings" at bounding box center [594, 377] width 355 height 39
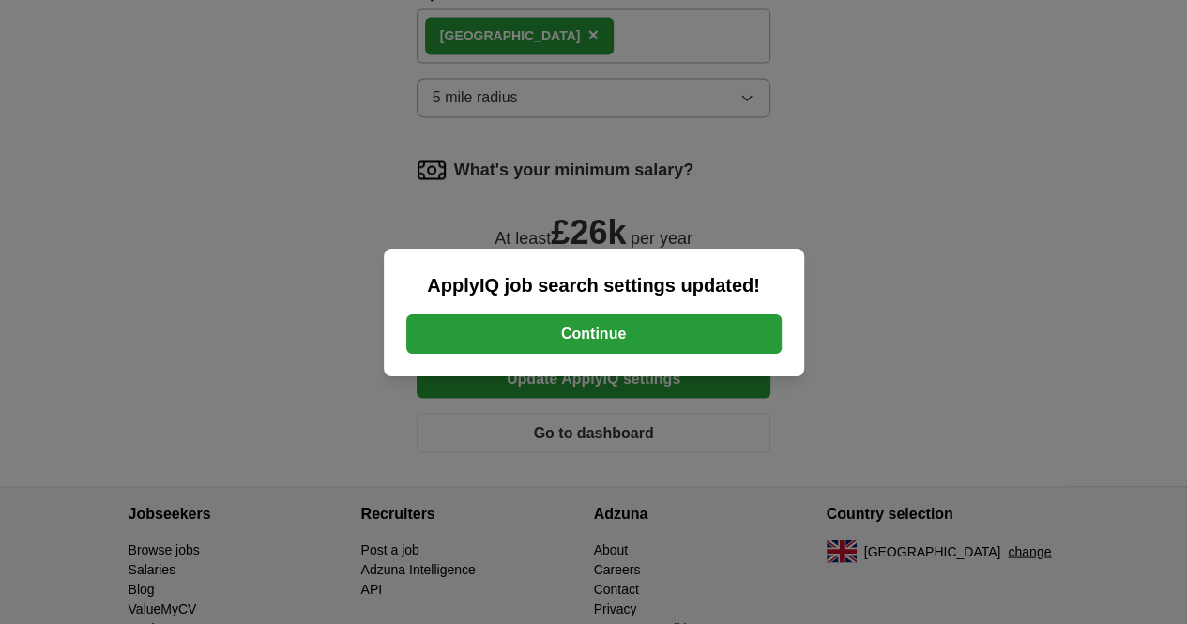
click at [600, 333] on button "Continue" at bounding box center [593, 333] width 375 height 39
